Goal: Task Accomplishment & Management: Manage account settings

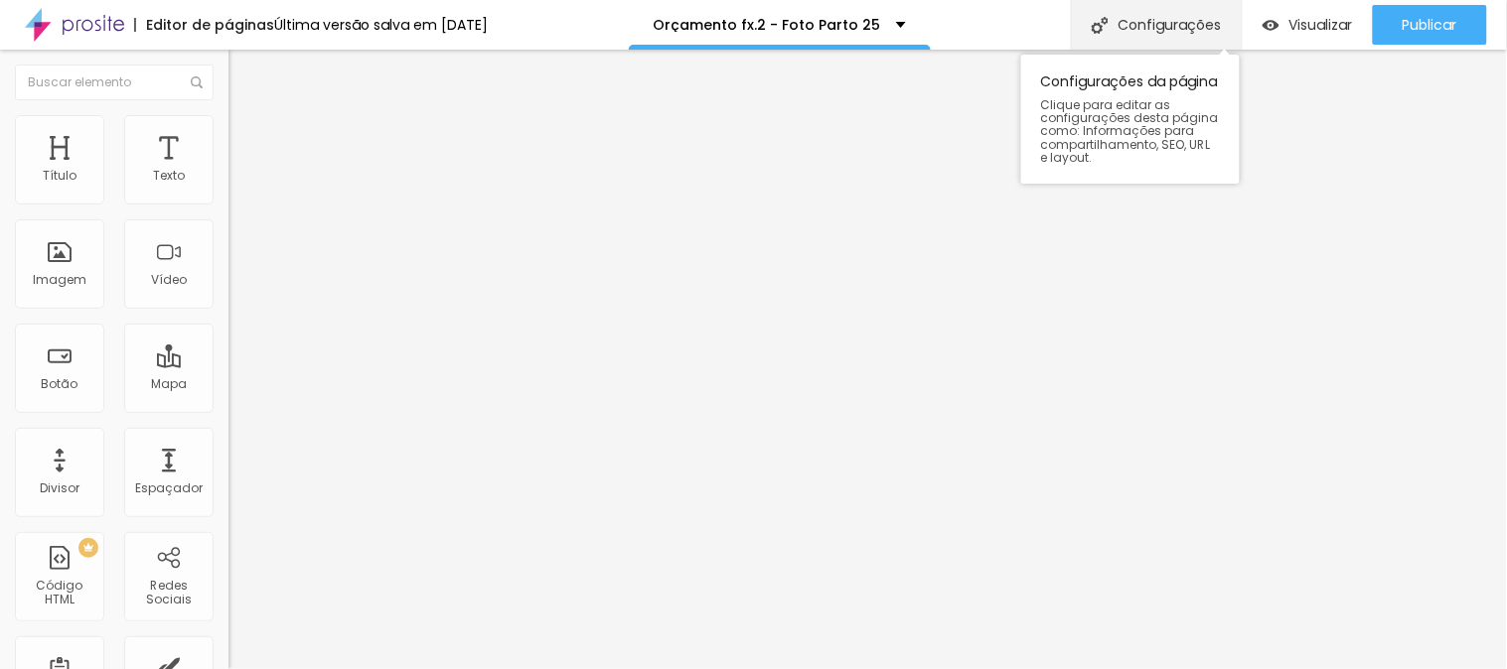
click at [1136, 22] on div "Configurações" at bounding box center [1156, 25] width 171 height 50
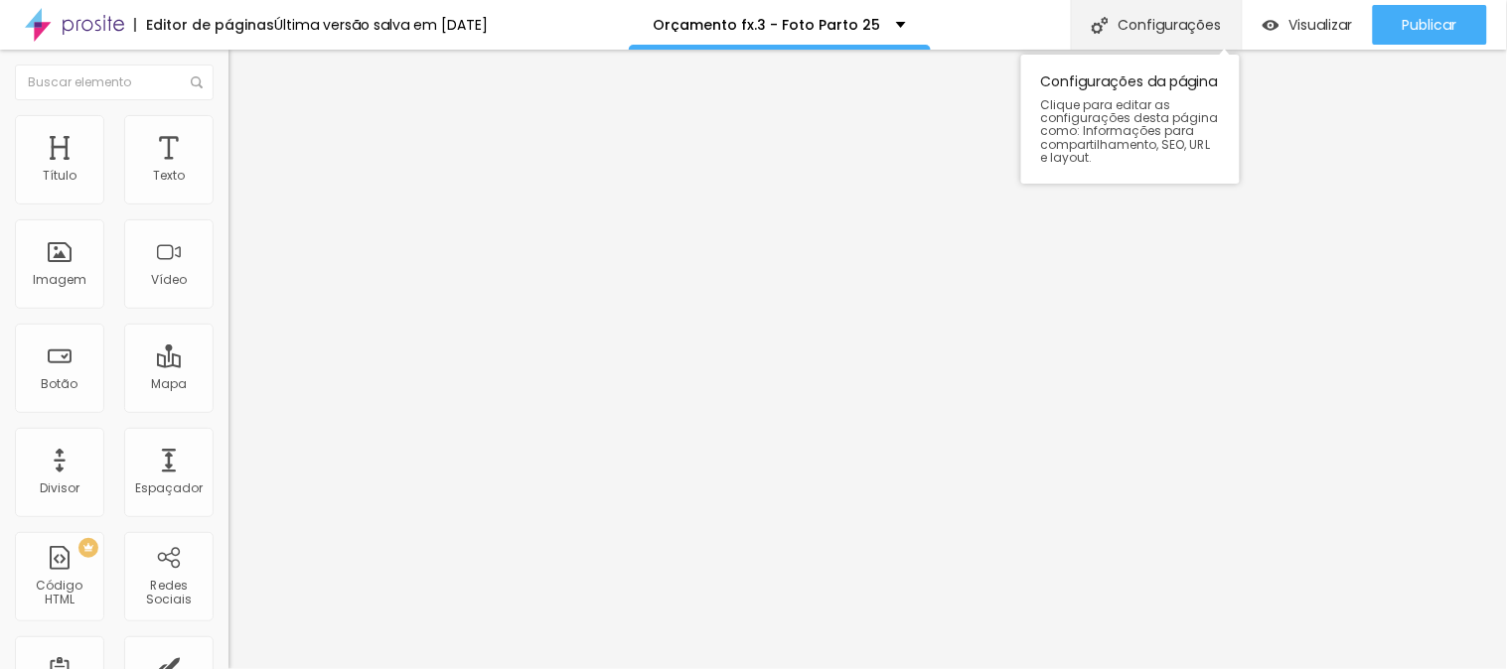
click at [1158, 17] on div "Configurações" at bounding box center [1156, 25] width 171 height 50
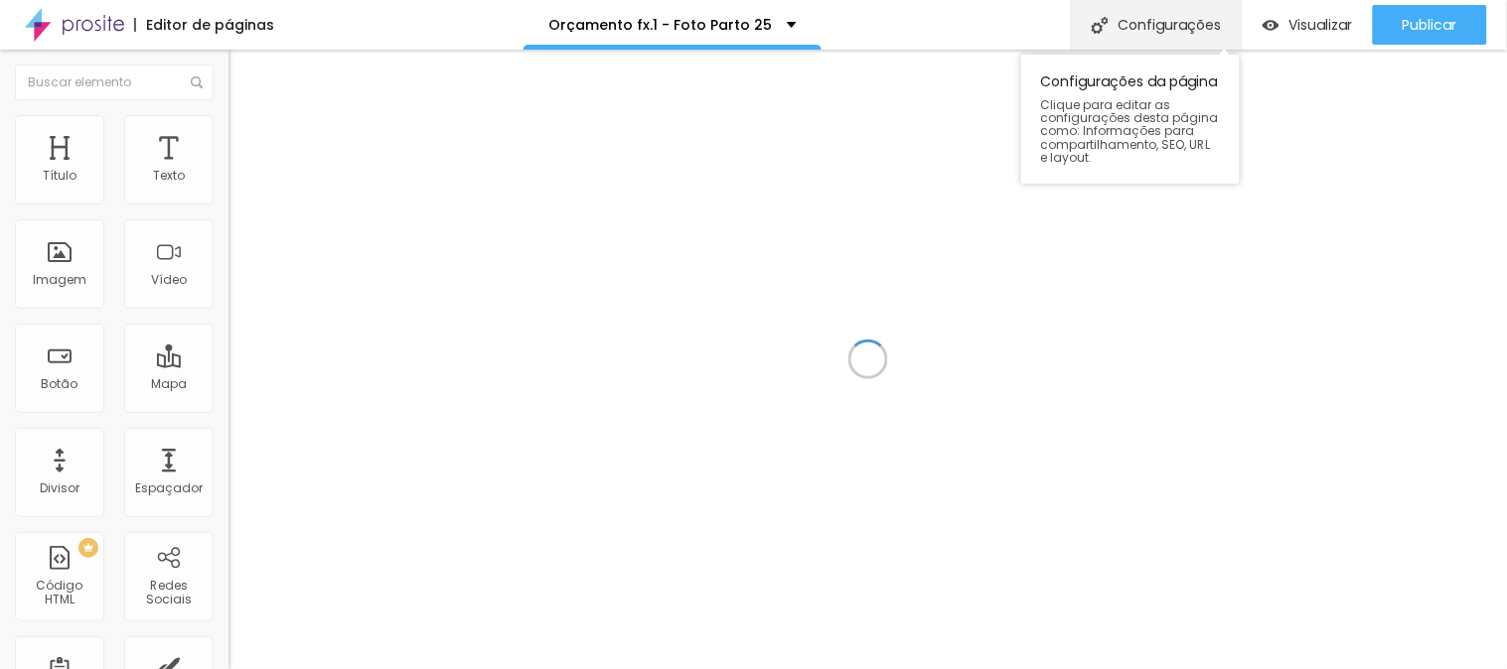
click at [1129, 21] on div "Configurações" at bounding box center [1156, 25] width 171 height 50
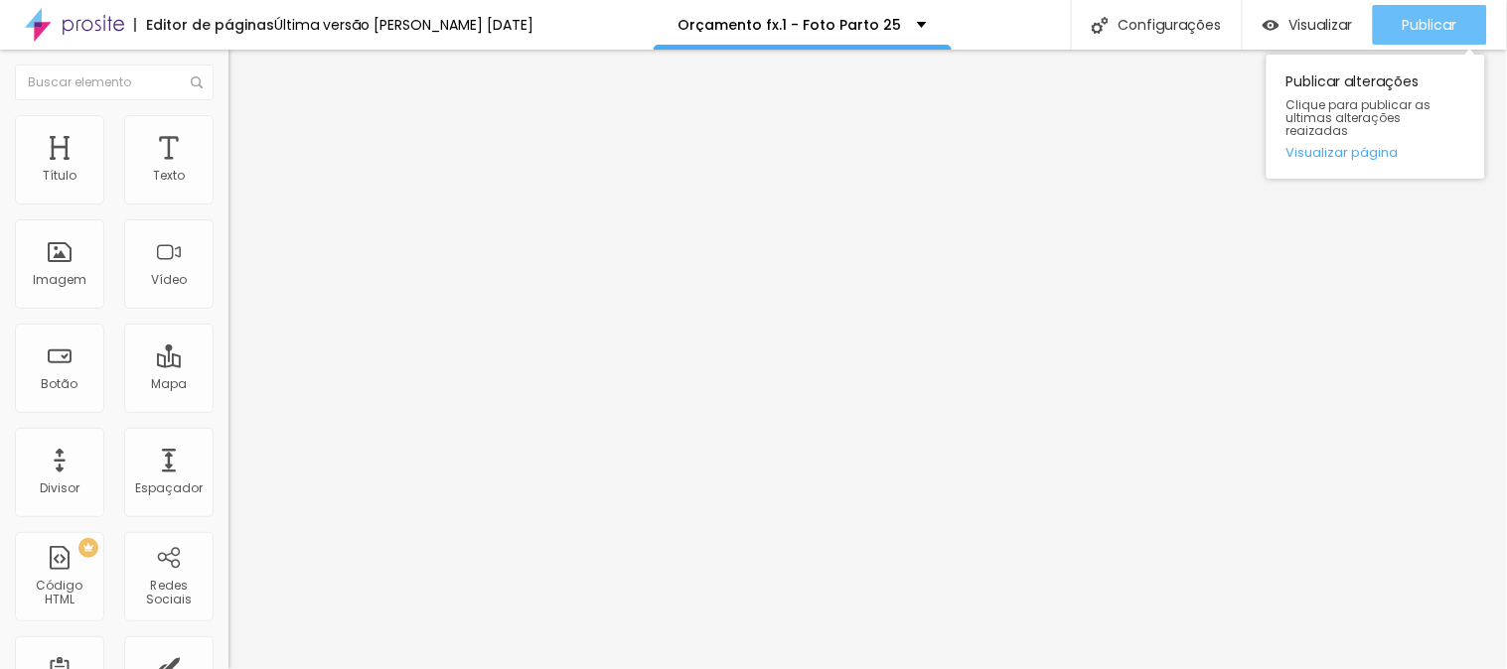
click at [1427, 18] on span "Publicar" at bounding box center [1429, 25] width 55 height 16
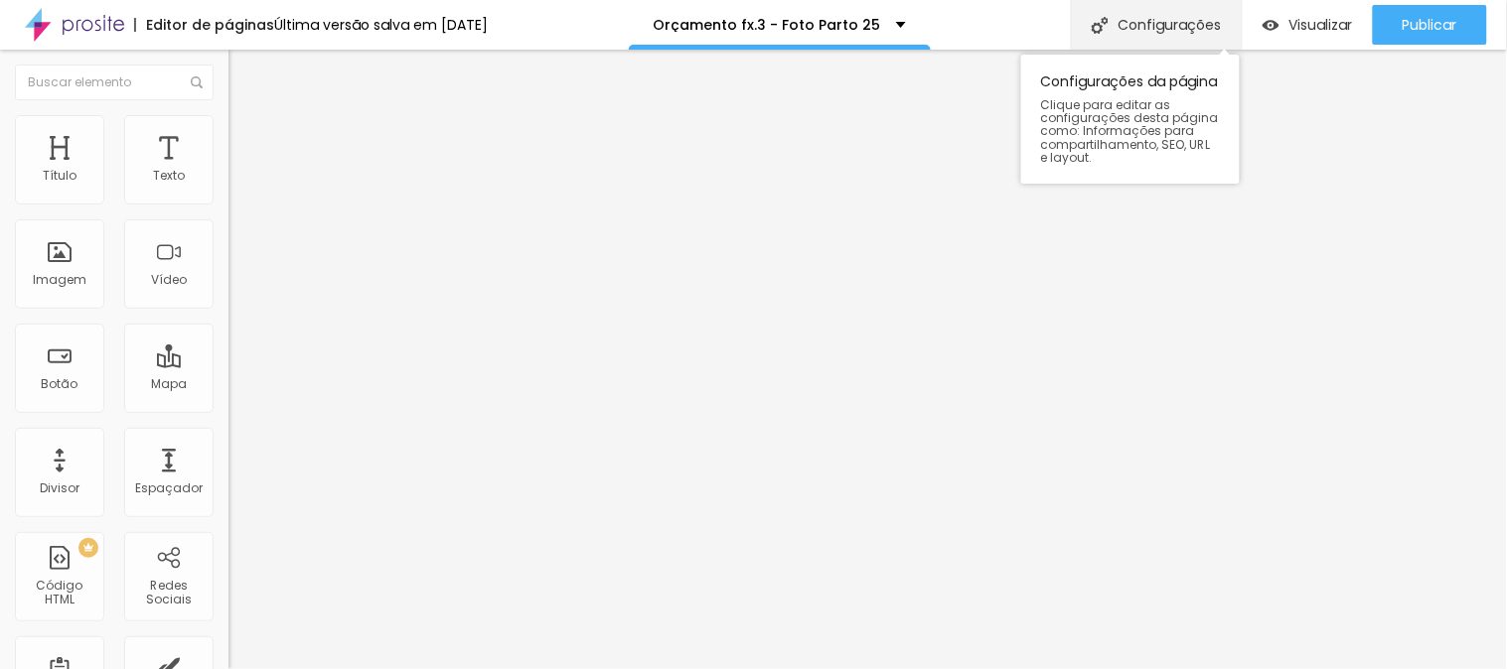
click at [1135, 34] on div "Configurações" at bounding box center [1156, 25] width 171 height 50
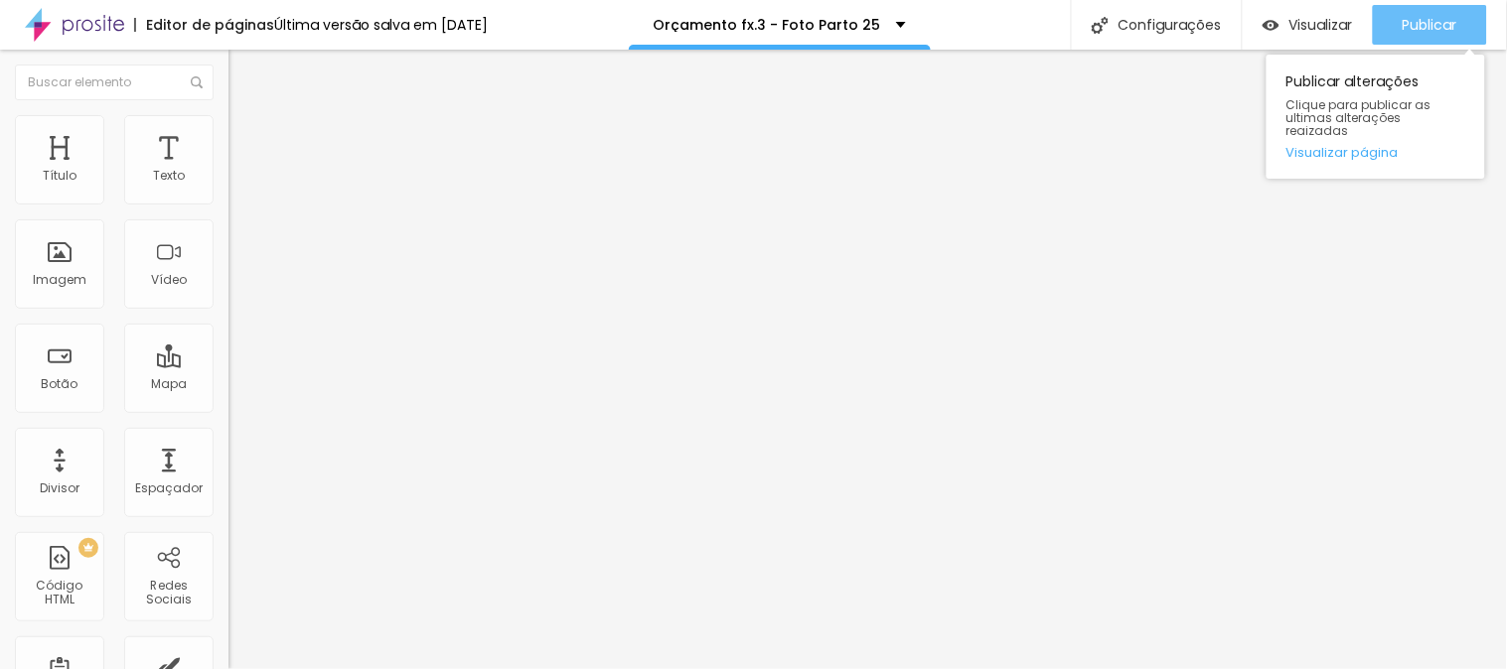
click at [1436, 13] on div "Publicar" at bounding box center [1429, 25] width 55 height 40
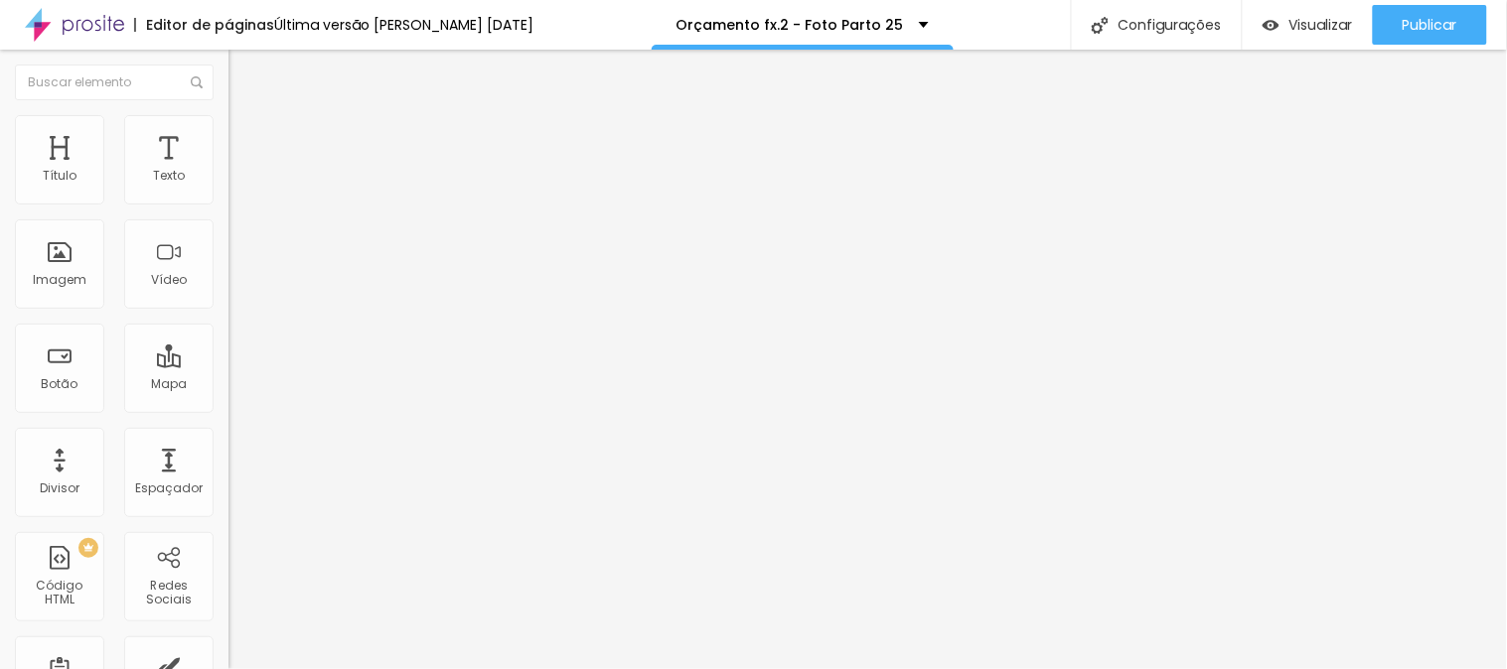
click at [228, 124] on img at bounding box center [237, 124] width 18 height 18
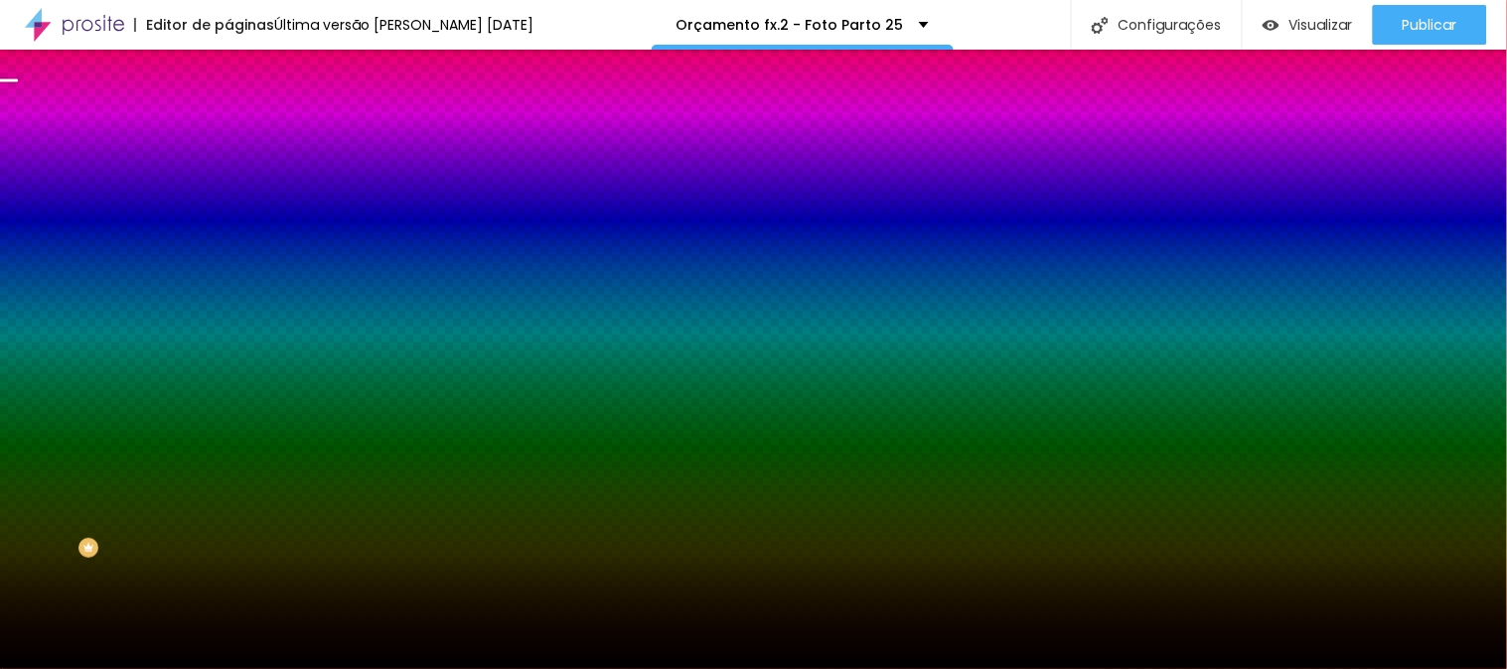
click at [228, 183] on span "Trocar imagem" at bounding box center [282, 174] width 108 height 17
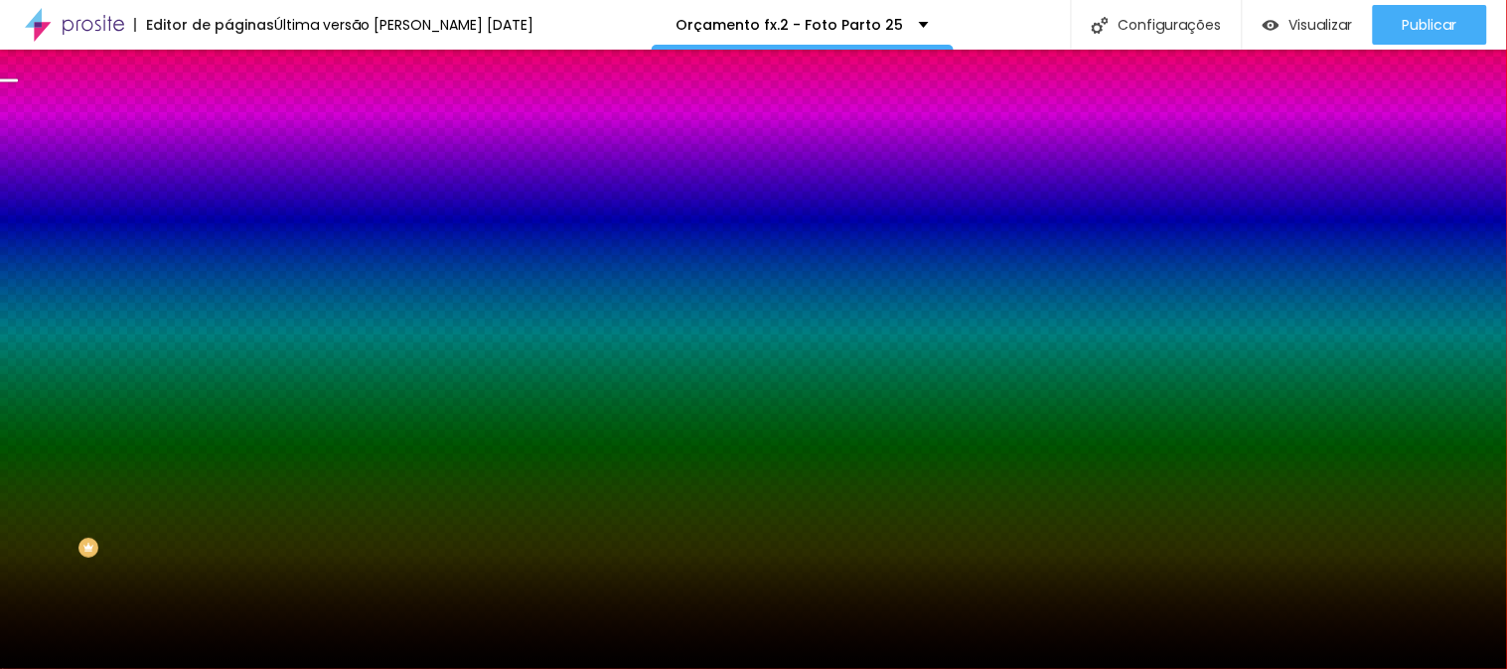
click at [228, 183] on span "Trocar imagem" at bounding box center [282, 174] width 108 height 17
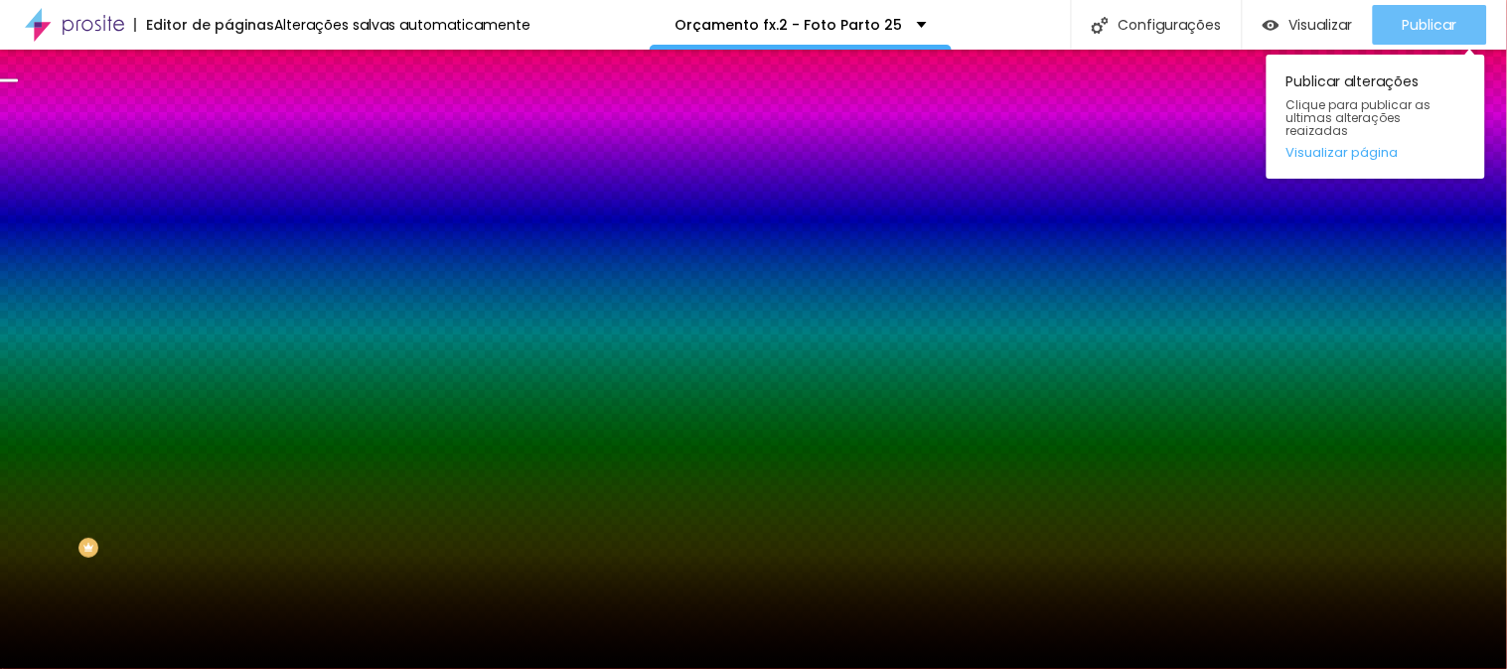
click at [1412, 17] on span "Publicar" at bounding box center [1429, 25] width 55 height 16
